Goal: Task Accomplishment & Management: Manage account settings

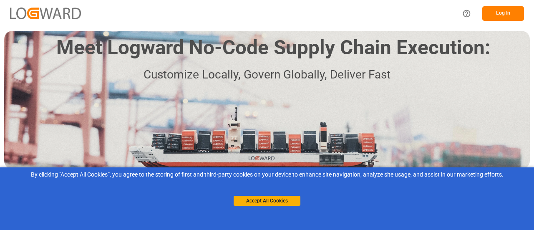
click at [502, 13] on button "Log In" at bounding box center [504, 13] width 42 height 15
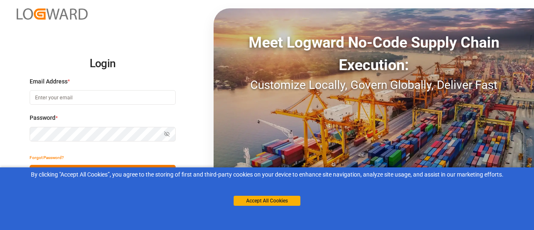
click at [74, 99] on input at bounding box center [103, 97] width 146 height 15
type input "[PERSON_NAME][EMAIL_ADDRESS][PERSON_NAME][DOMAIN_NAME]"
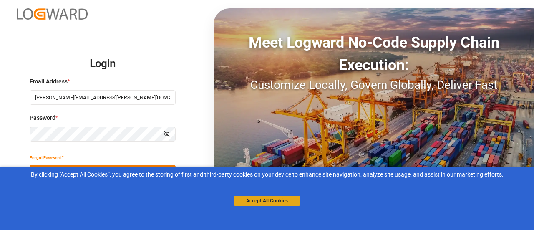
click at [286, 201] on button "Accept All Cookies" at bounding box center [267, 201] width 67 height 10
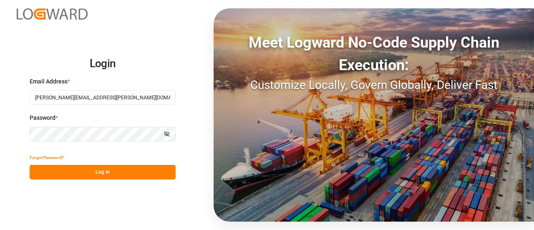
click at [114, 172] on button "Log In" at bounding box center [103, 172] width 146 height 15
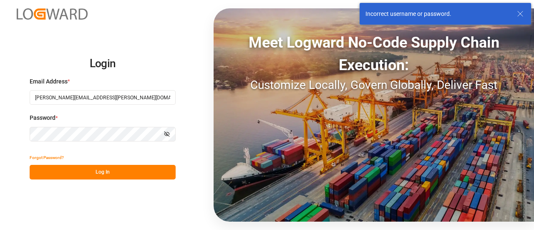
click at [519, 13] on icon at bounding box center [521, 14] width 10 height 10
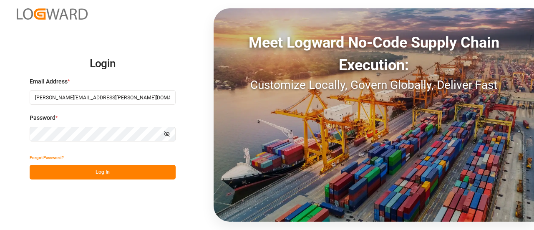
click at [128, 98] on input "[PERSON_NAME][EMAIL_ADDRESS][PERSON_NAME][DOMAIN_NAME]" at bounding box center [103, 97] width 146 height 15
click at [164, 134] on button "Show password" at bounding box center [167, 134] width 18 height 15
click at [40, 159] on button "Forgot Password?" at bounding box center [47, 157] width 34 height 15
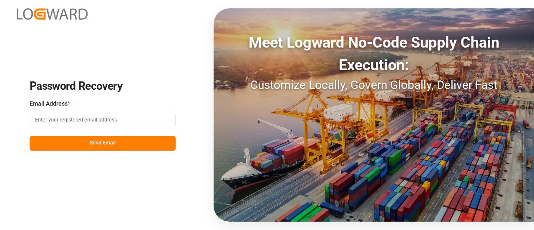
click at [72, 119] on input at bounding box center [103, 120] width 146 height 15
type input "[PERSON_NAME][EMAIL_ADDRESS][PERSON_NAME][DOMAIN_NAME]"
click at [112, 147] on button "Send Email" at bounding box center [103, 143] width 146 height 15
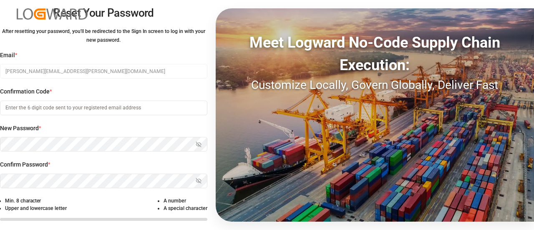
click at [198, 220] on div at bounding box center [104, 219] width 208 height 3
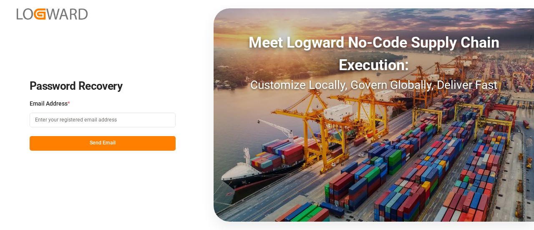
click at [78, 118] on input at bounding box center [103, 120] width 146 height 15
type input "[PERSON_NAME][EMAIL_ADDRESS][PERSON_NAME][DOMAIN_NAME]"
click at [121, 143] on button "Send Email" at bounding box center [103, 143] width 146 height 15
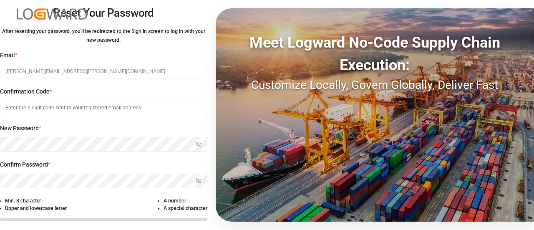
click at [92, 107] on input at bounding box center [104, 108] width 208 height 15
paste input "563208"
type input "563208"
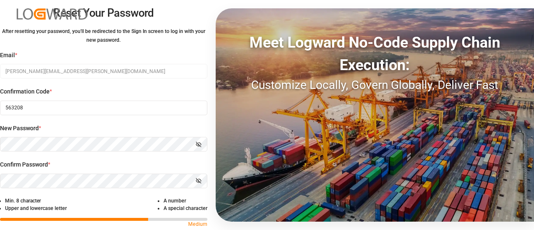
scroll to position [33, 0]
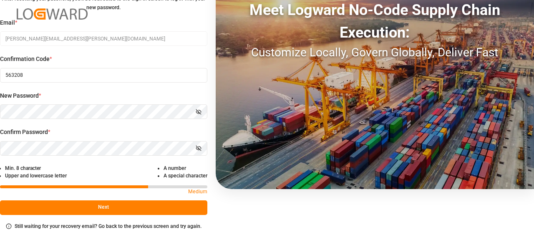
click at [87, 205] on button "Next" at bounding box center [104, 207] width 208 height 15
click at [195, 114] on button "Show password" at bounding box center [199, 111] width 18 height 15
click at [199, 149] on icon "button" at bounding box center [199, 148] width 6 height 6
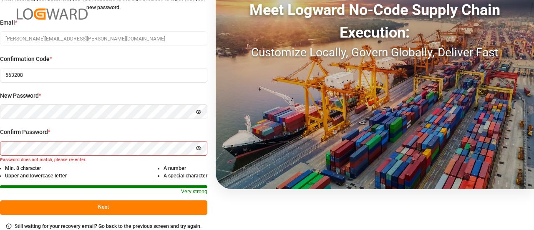
click at [0, 132] on div "Confirm Password * Hide password Password does not match, please re-enter." at bounding box center [104, 146] width 208 height 37
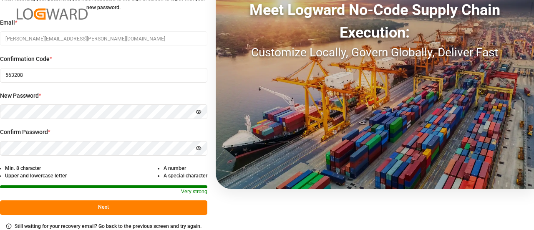
click at [91, 211] on button "Next" at bounding box center [104, 207] width 208 height 15
